Goal: Obtain resource: Obtain resource

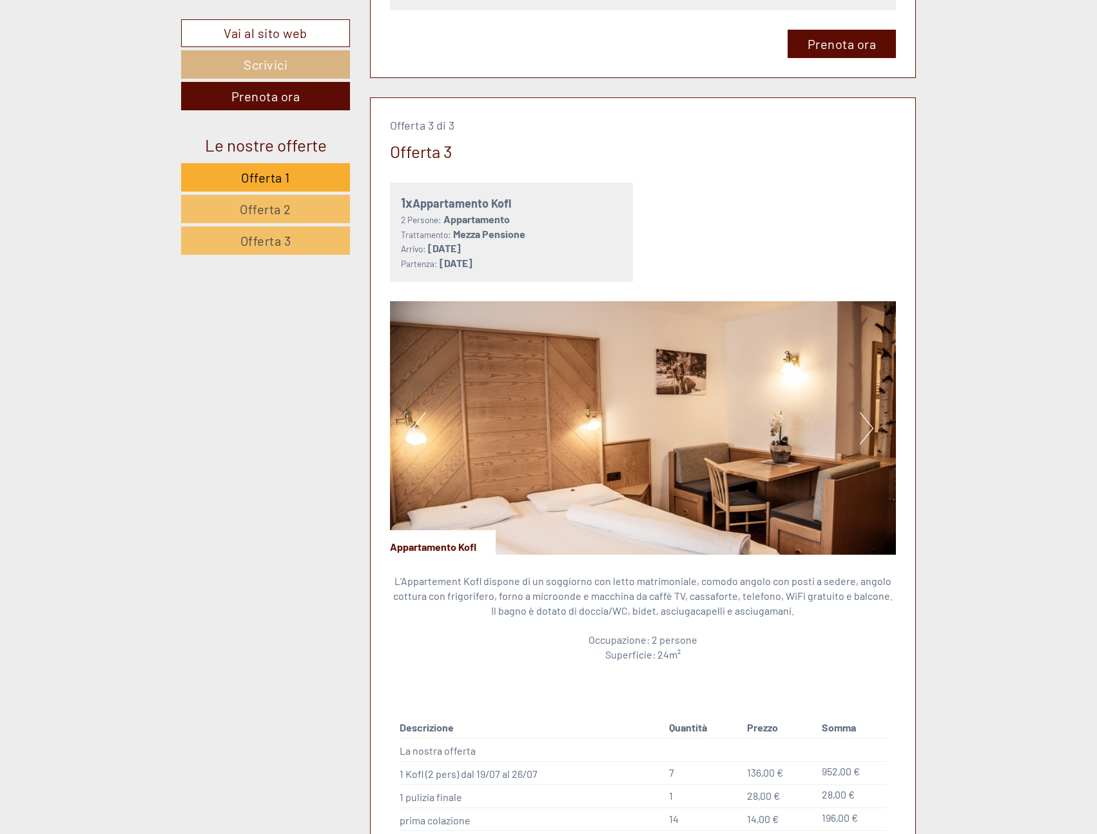
scroll to position [2644, 0]
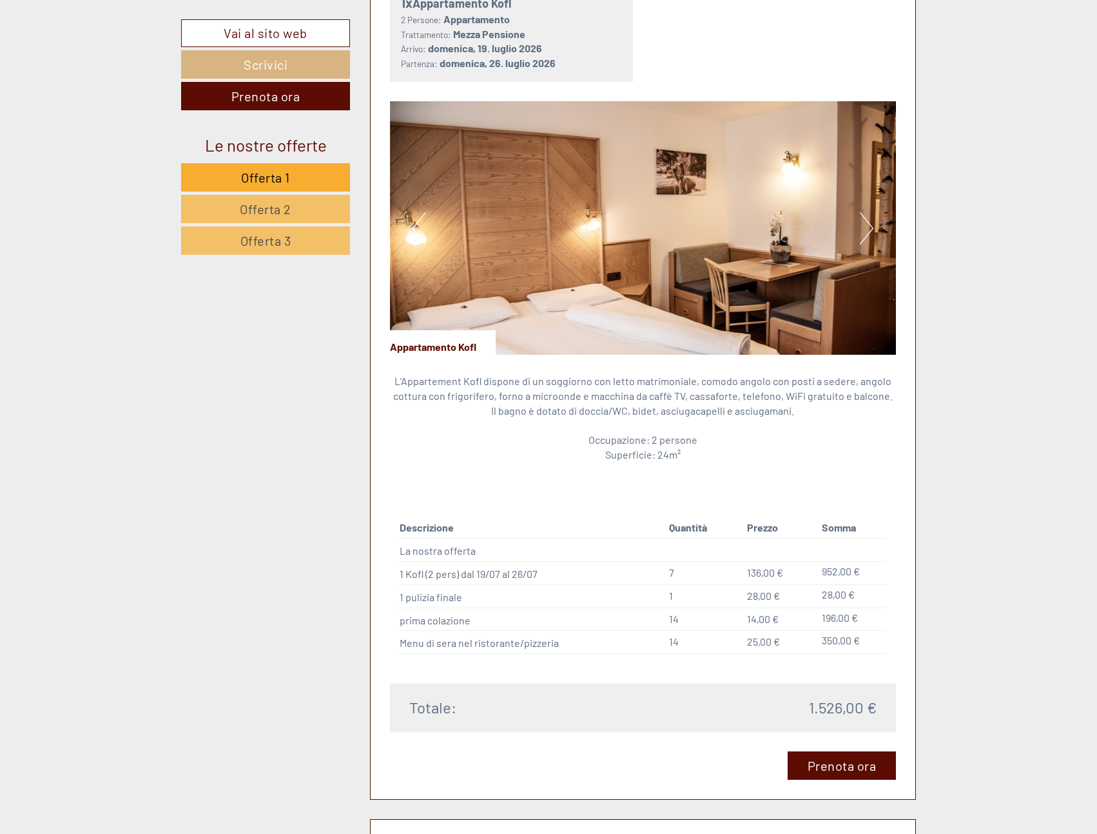
scroll to position [2773, 0]
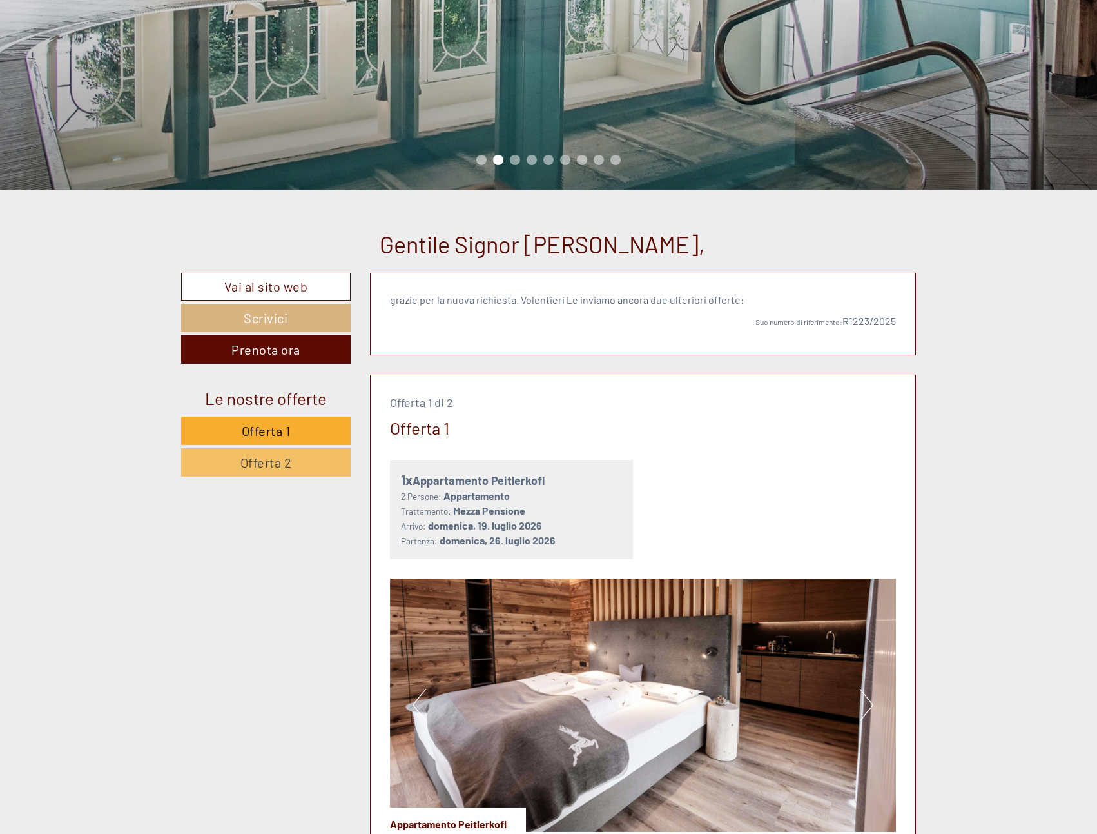
scroll to position [129, 0]
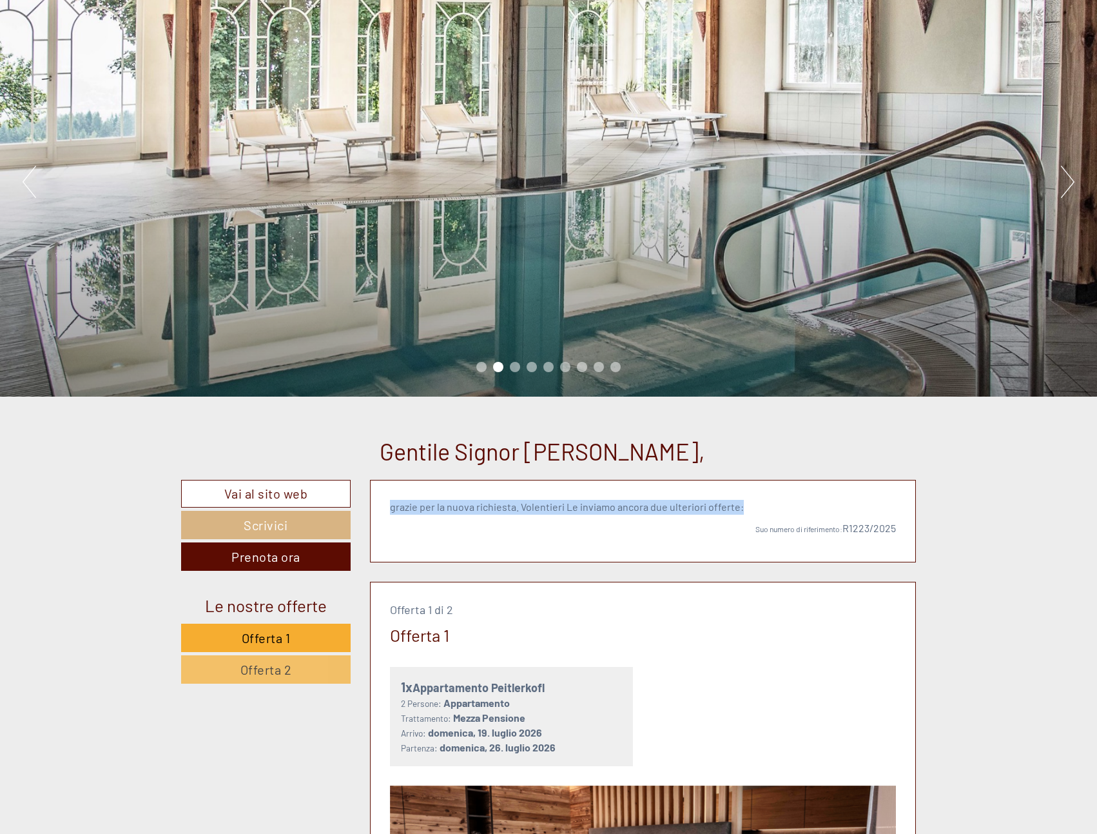
drag, startPoint x: 390, startPoint y: 506, endPoint x: 751, endPoint y: 497, distance: 360.6
click at [751, 497] on div "grazie per la nuova richiesta. Volentieri Le inviamo ancora due ulteriori offer…" at bounding box center [644, 520] width 546 height 81
drag, startPoint x: 751, startPoint y: 497, endPoint x: 710, endPoint y: 513, distance: 43.5
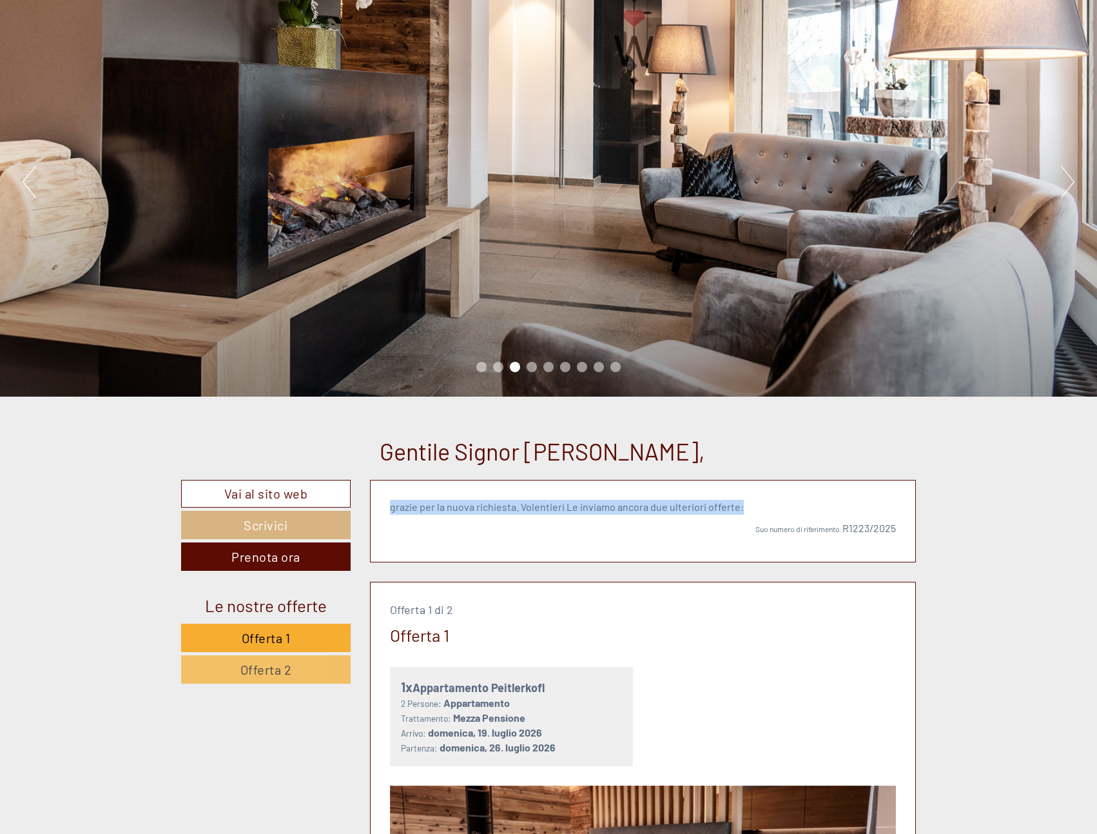
copy p "grazie per la nuova richiesta. Volentieri Le inviamo ancora due ulteriori offer…"
